Goal: Transaction & Acquisition: Book appointment/travel/reservation

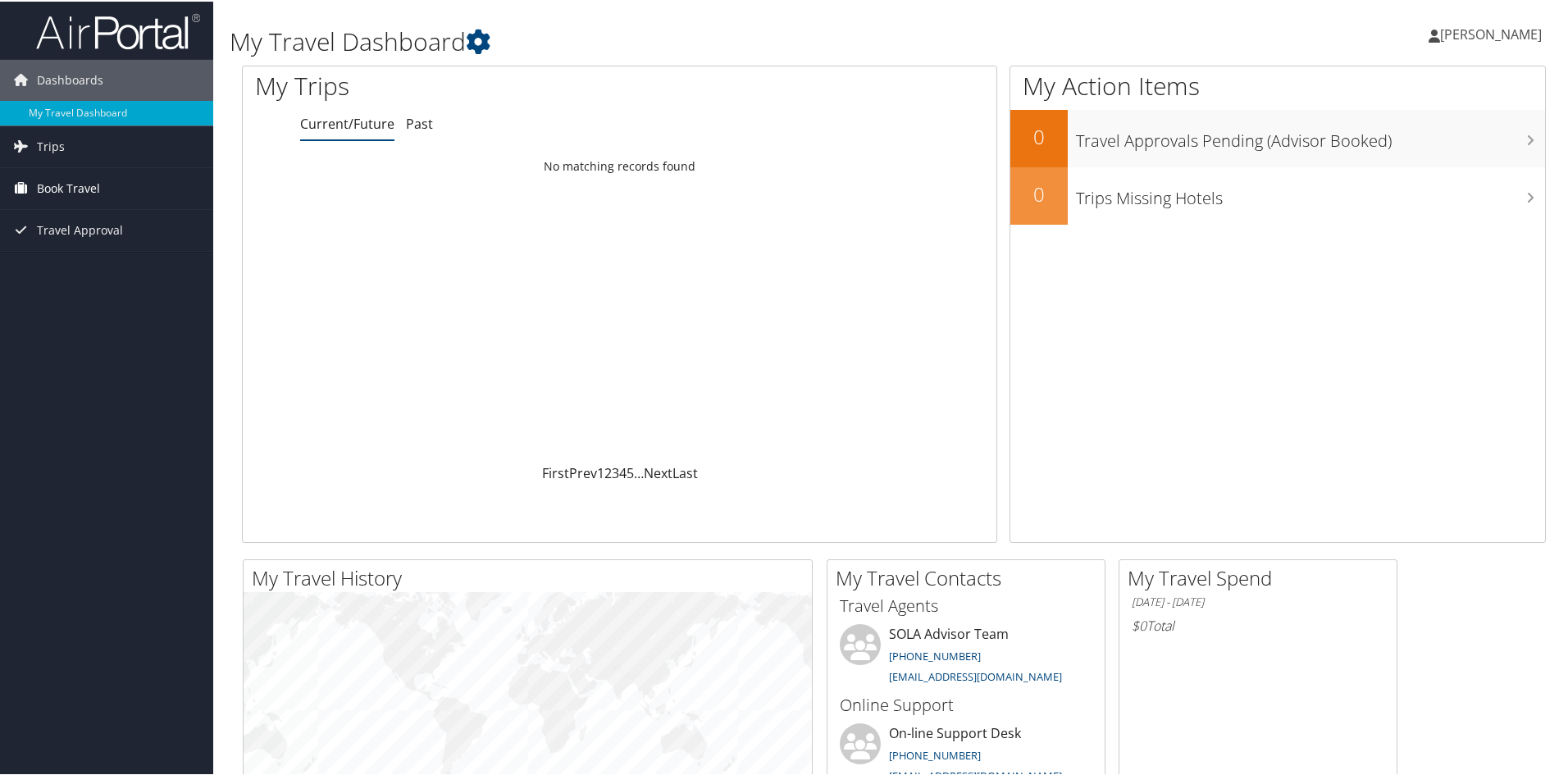
click at [95, 199] on span "Book Travel" at bounding box center [68, 187] width 63 height 41
click at [112, 250] on link "Book/Manage Online Trips" at bounding box center [107, 244] width 213 height 25
